Goal: Find specific page/section: Find specific page/section

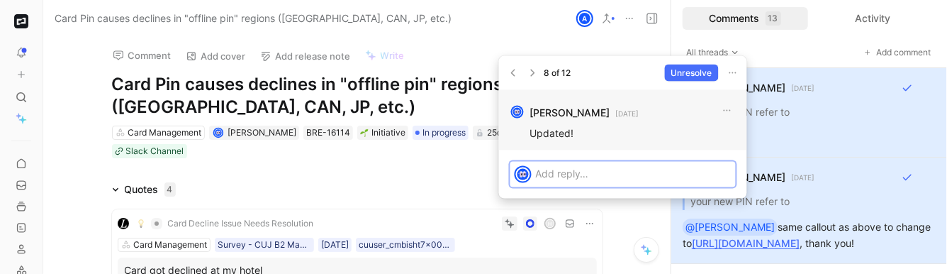
scroll to position [6725, 10]
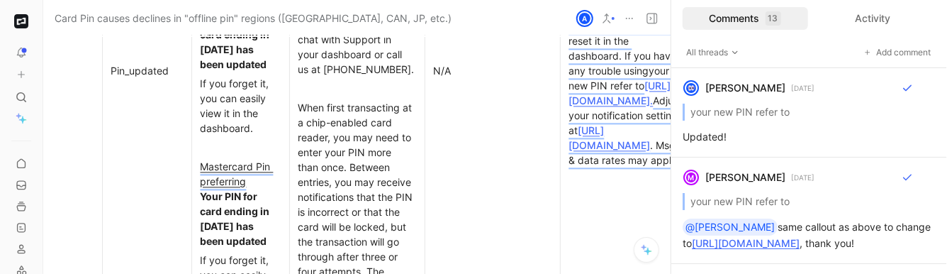
click at [23, 28] on button "button" at bounding box center [21, 21] width 20 height 20
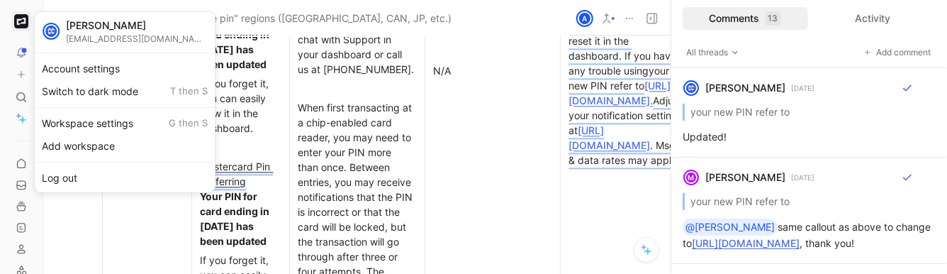
click at [18, 179] on div at bounding box center [473, 137] width 947 height 274
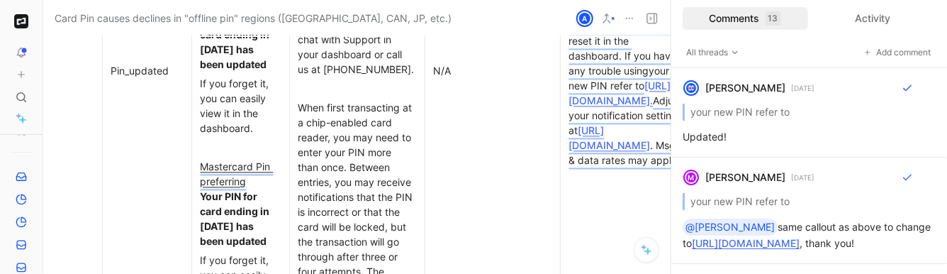
scroll to position [143, 0]
click at [21, 175] on icon at bounding box center [21, 172] width 11 height 11
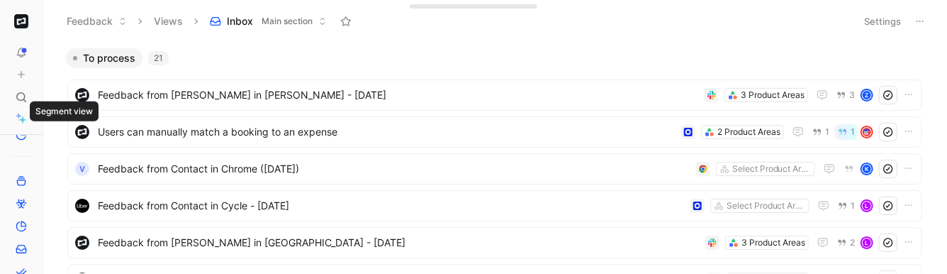
scroll to position [569, 0]
click at [44, 12] on button at bounding box center [47, 21] width 20 height 20
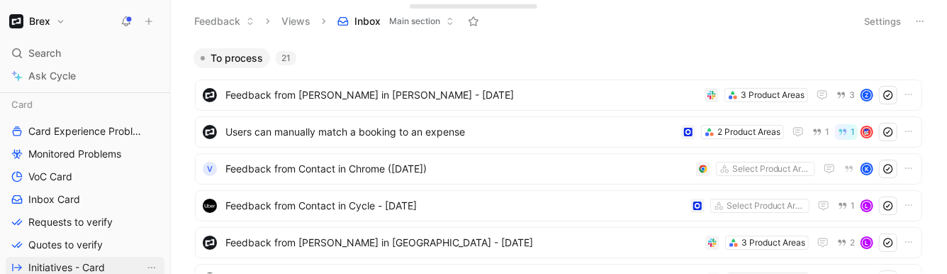
scroll to position [251, 0]
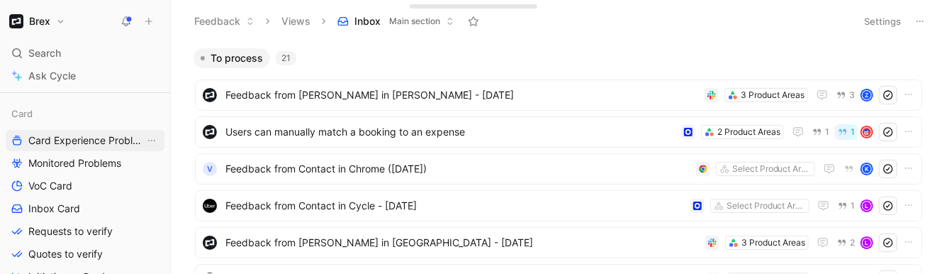
click at [65, 139] on span "Card Experience Problems" at bounding box center [86, 140] width 116 height 14
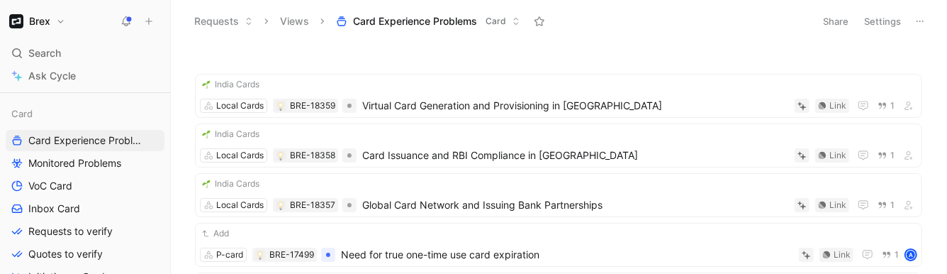
click at [921, 19] on icon at bounding box center [919, 21] width 11 height 11
click at [879, 19] on button "Settings" at bounding box center [882, 21] width 50 height 20
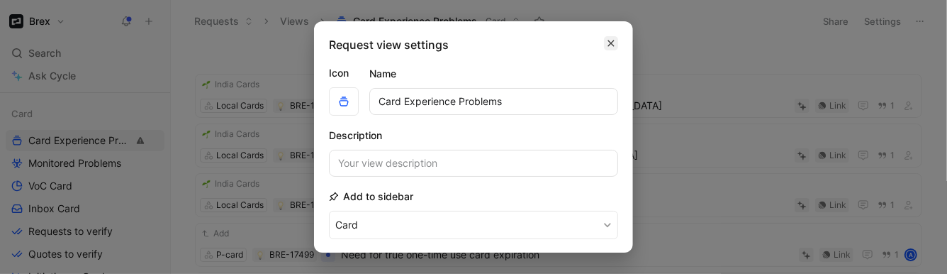
click at [607, 43] on icon "button" at bounding box center [611, 43] width 9 height 11
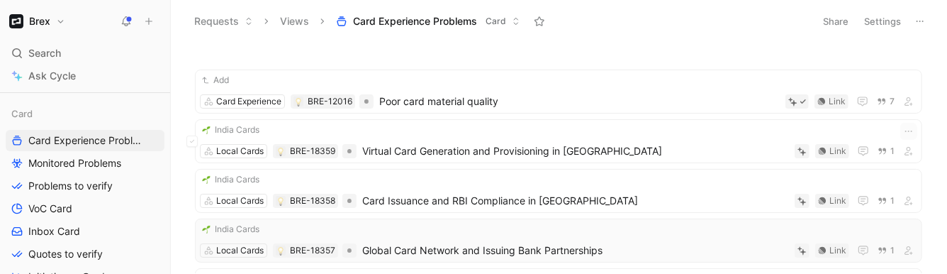
scroll to position [0, 0]
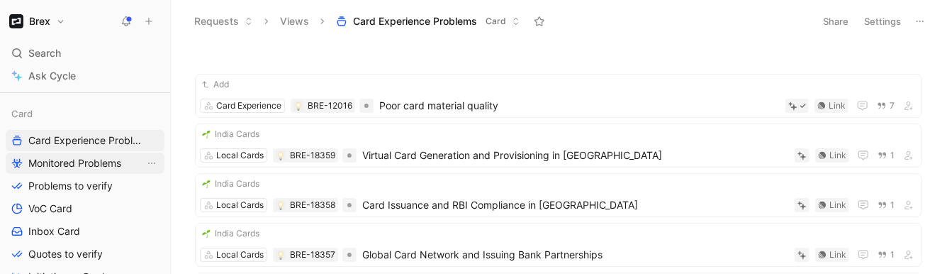
click at [111, 166] on span "Monitored Problems" at bounding box center [74, 163] width 93 height 14
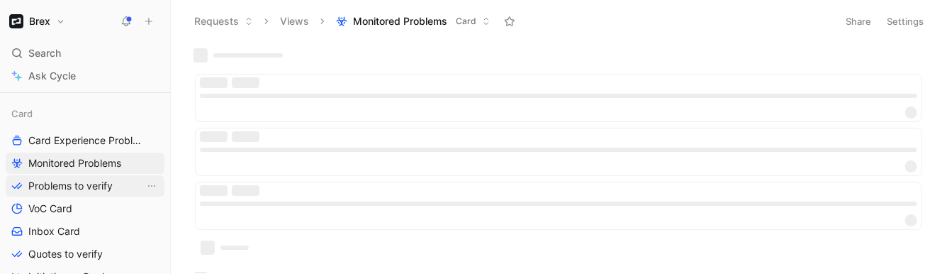
click at [89, 192] on span "Problems to verify" at bounding box center [70, 186] width 84 height 14
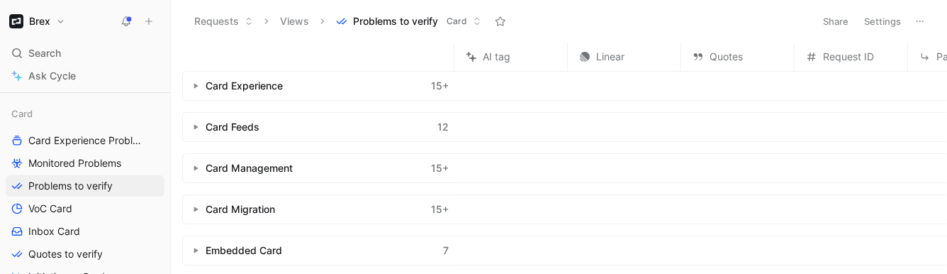
click at [191, 89] on button "button" at bounding box center [195, 86] width 14 height 14
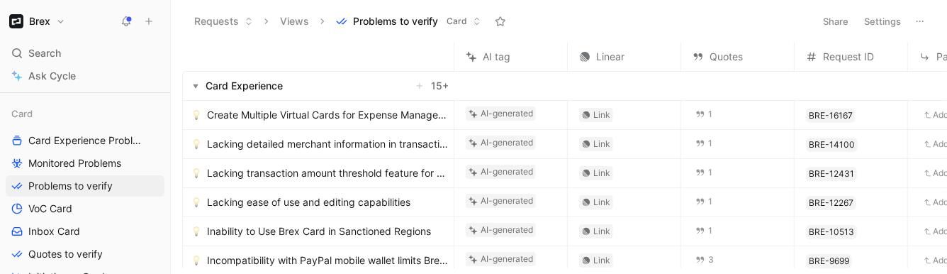
click at [727, 56] on span "Quotes" at bounding box center [725, 56] width 33 height 17
click at [921, 21] on icon at bounding box center [919, 21] width 11 height 11
click at [881, 23] on button "Settings" at bounding box center [882, 21] width 50 height 20
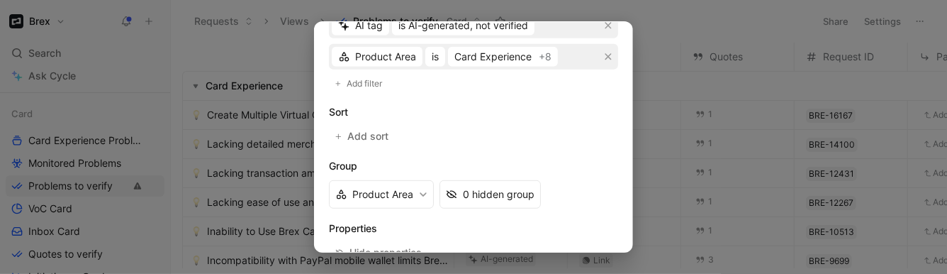
scroll to position [415, 0]
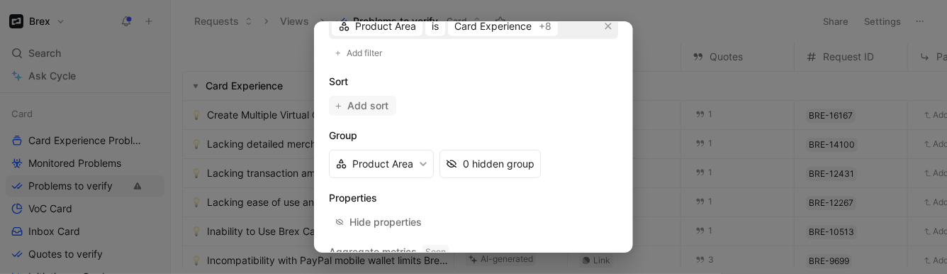
click at [349, 108] on span "Add sort" at bounding box center [368, 105] width 43 height 17
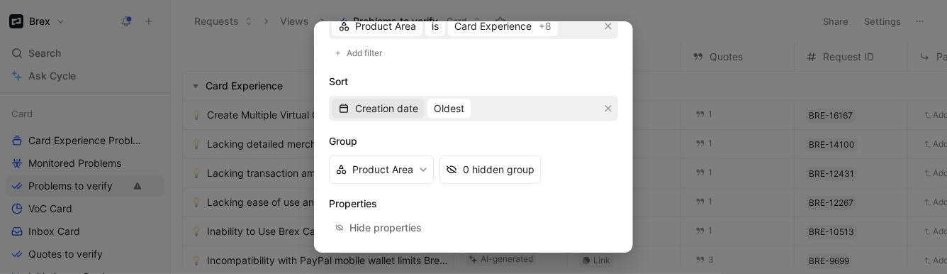
click at [395, 101] on span "Creation date" at bounding box center [386, 108] width 63 height 17
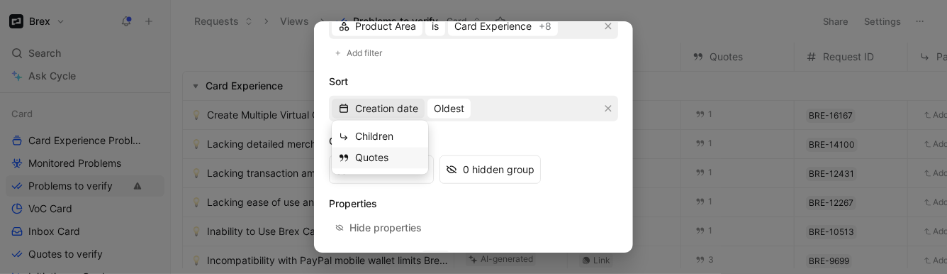
click at [381, 154] on span "Quotes" at bounding box center [371, 158] width 33 height 12
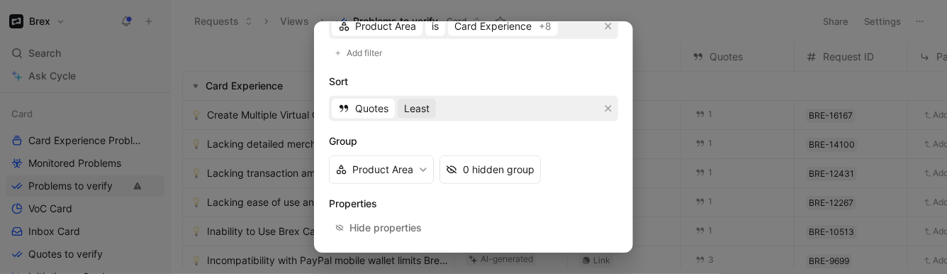
click at [420, 108] on span "Least" at bounding box center [417, 108] width 26 height 17
click at [432, 154] on div "Most" at bounding box center [446, 158] width 84 height 17
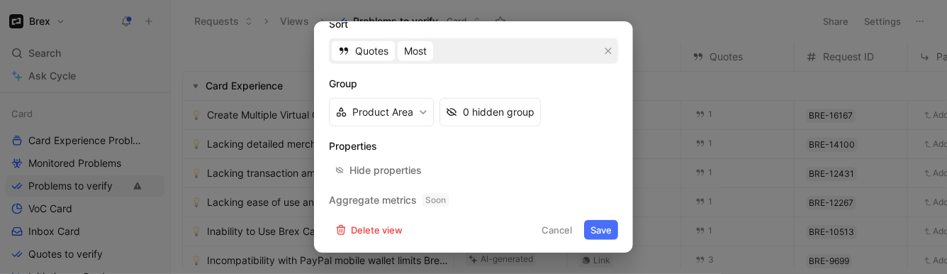
click at [597, 223] on button "Save" at bounding box center [601, 230] width 34 height 20
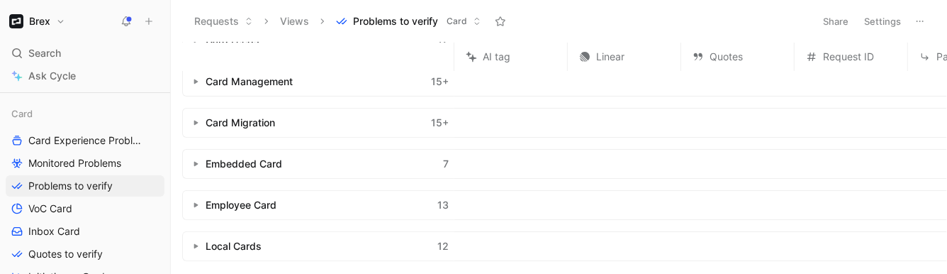
scroll to position [61, 0]
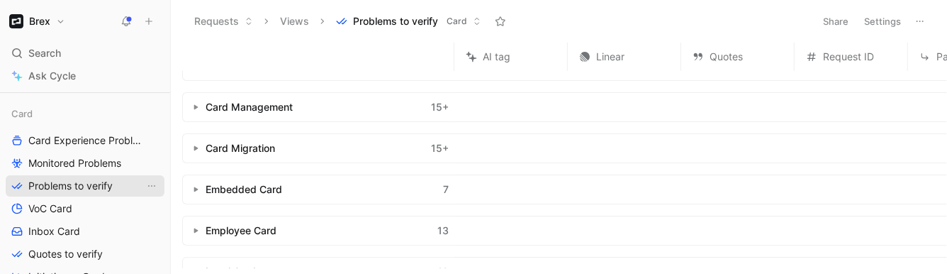
click at [88, 185] on span "Problems to verify" at bounding box center [70, 186] width 84 height 14
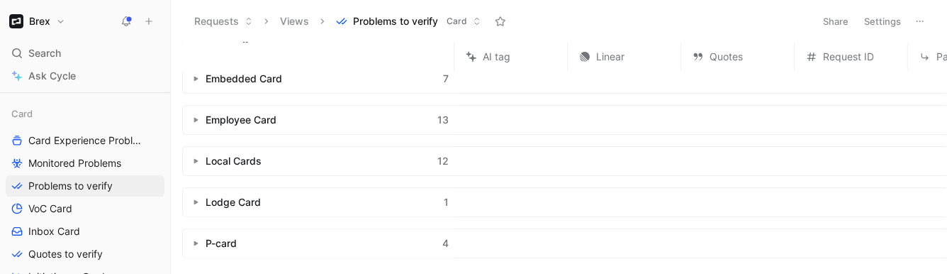
scroll to position [105, 0]
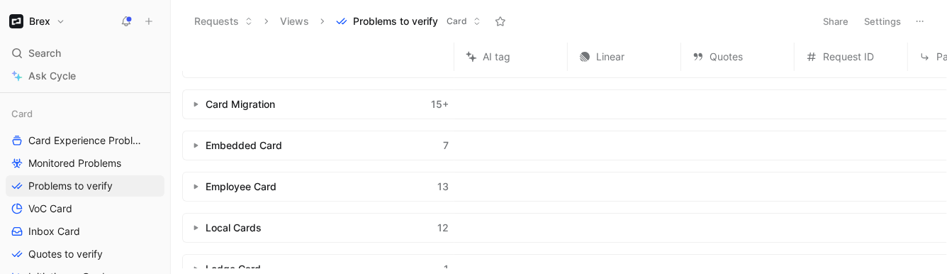
click at [233, 137] on div "Embedded Card" at bounding box center [244, 145] width 77 height 17
click at [186, 144] on div at bounding box center [184, 145] width 4 height 30
click at [193, 142] on icon "button" at bounding box center [196, 145] width 6 height 6
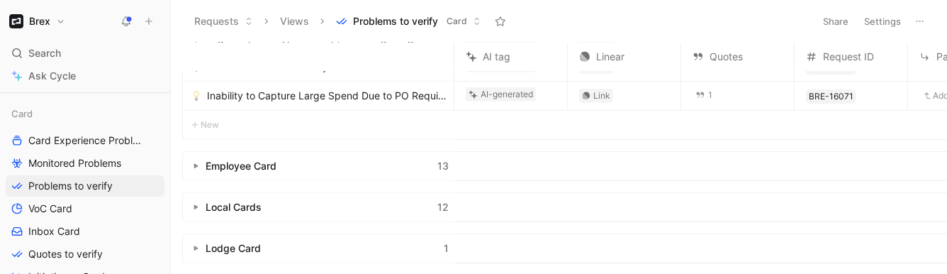
scroll to position [410, 0]
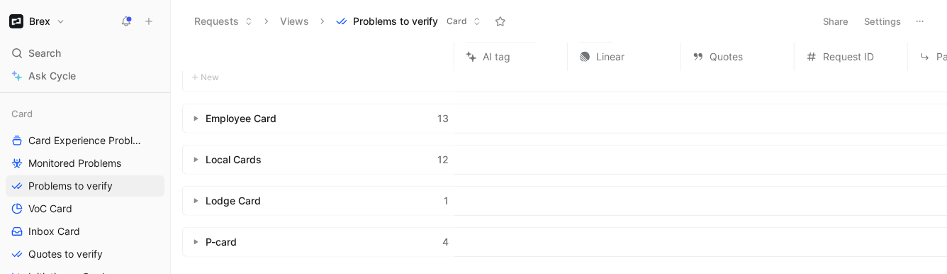
click at [196, 198] on use "button" at bounding box center [196, 200] width 4 height 5
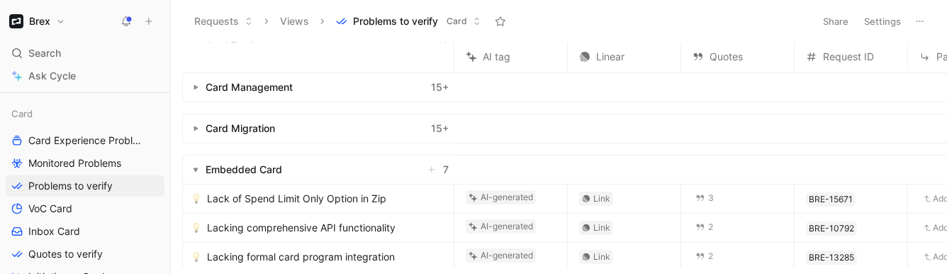
scroll to position [133, 0]
